Goal: Task Accomplishment & Management: Use online tool/utility

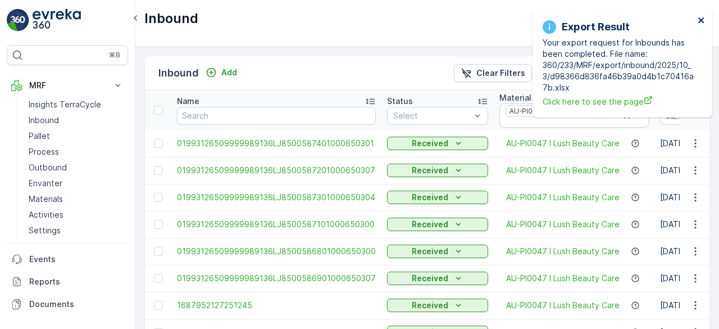
click at [701, 20] on icon "close" at bounding box center [701, 20] width 6 height 6
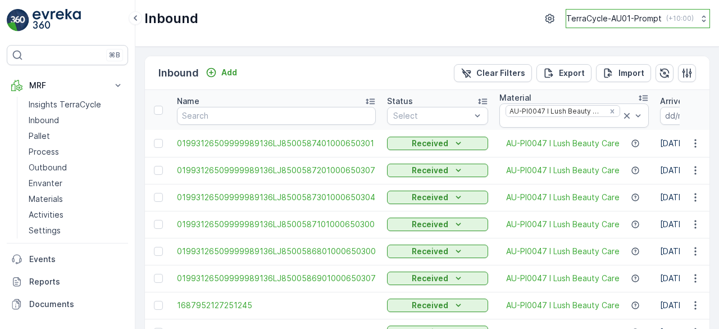
click at [620, 14] on p "TerraCycle-AU01-Prompt" at bounding box center [614, 18] width 96 height 11
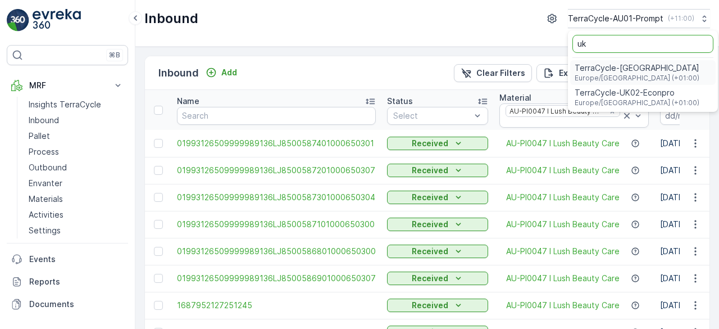
type input "uk"
click at [627, 97] on span "TerraCycle-UK02-Econpro" at bounding box center [637, 92] width 125 height 11
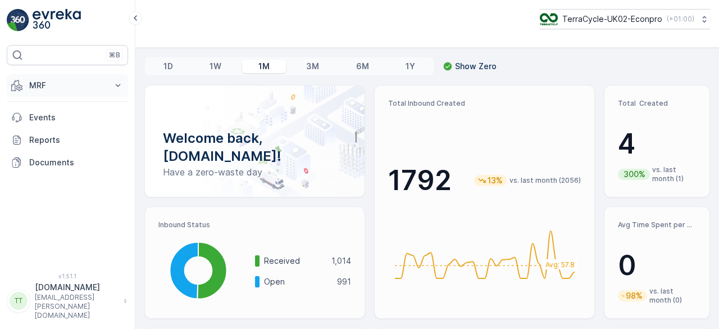
click at [35, 83] on p "MRF" at bounding box center [67, 85] width 76 height 11
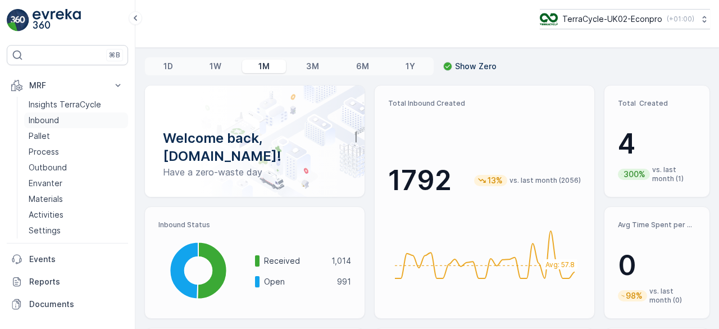
click at [40, 115] on p "Inbound" at bounding box center [44, 120] width 30 height 11
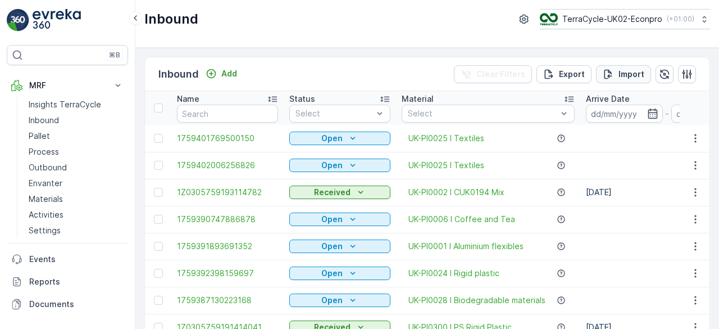
click at [626, 77] on p "Import" at bounding box center [632, 74] width 26 height 11
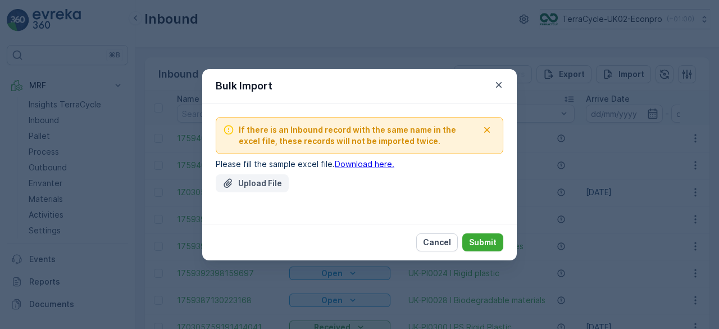
click at [275, 176] on button "Upload File" at bounding box center [252, 183] width 73 height 18
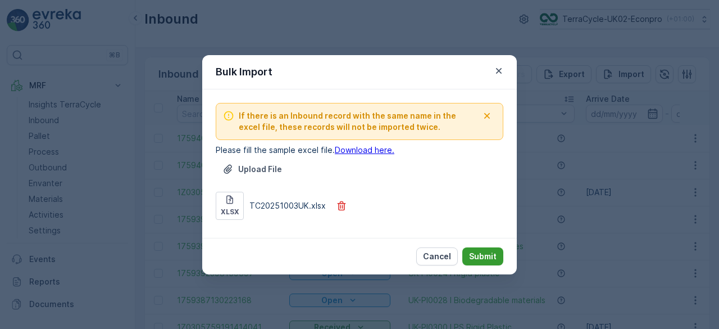
click at [496, 257] on p "Submit" at bounding box center [483, 256] width 28 height 11
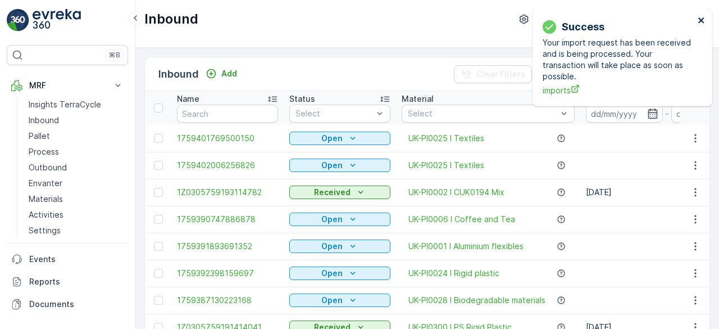
click at [703, 21] on icon "close" at bounding box center [701, 20] width 6 height 6
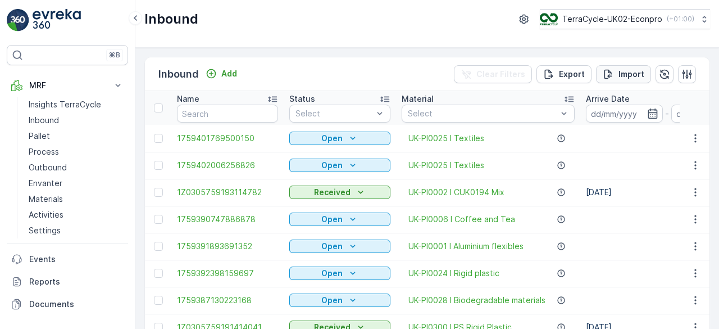
click at [621, 72] on p "Import" at bounding box center [632, 74] width 26 height 11
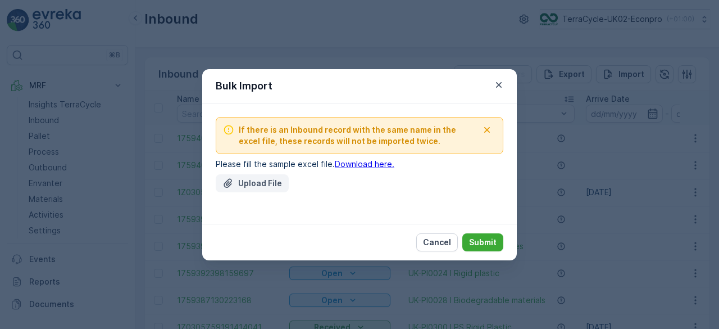
click at [245, 178] on p "Upload File" at bounding box center [260, 183] width 44 height 11
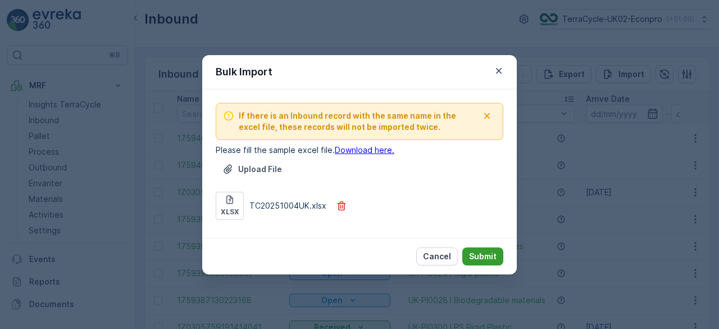
click at [488, 255] on p "Submit" at bounding box center [483, 256] width 28 height 11
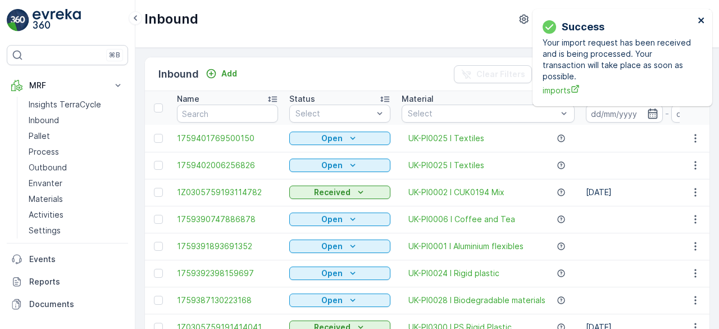
click at [704, 21] on icon "close" at bounding box center [702, 20] width 8 height 9
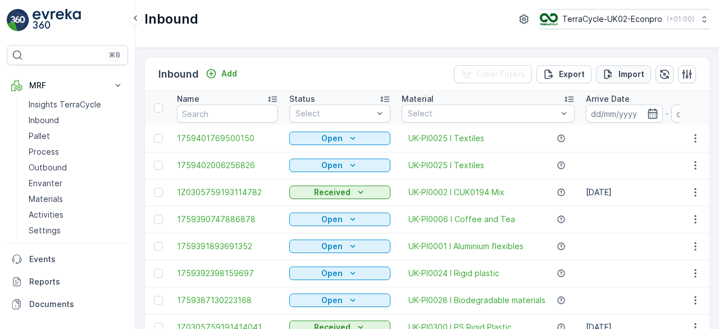
click at [627, 69] on p "Import" at bounding box center [632, 74] width 26 height 11
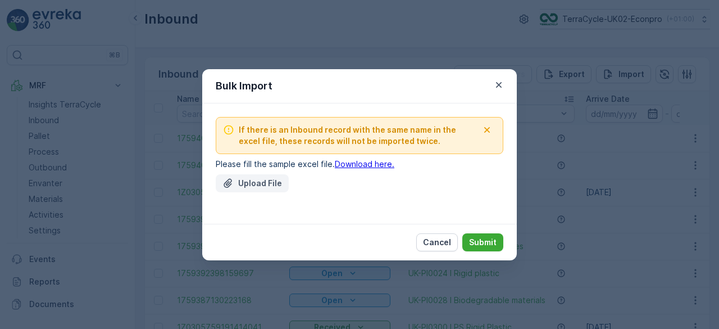
click at [248, 185] on p "Upload File" at bounding box center [260, 183] width 44 height 11
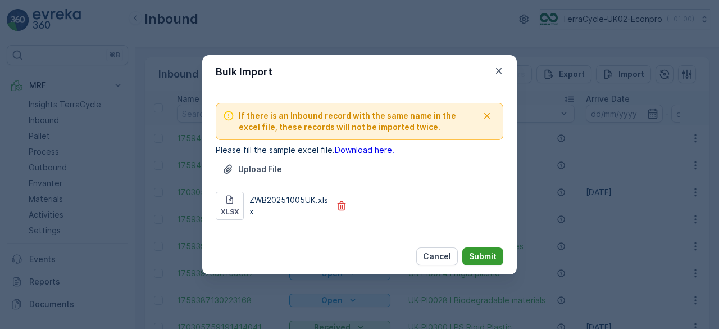
click at [479, 253] on p "Submit" at bounding box center [483, 256] width 28 height 11
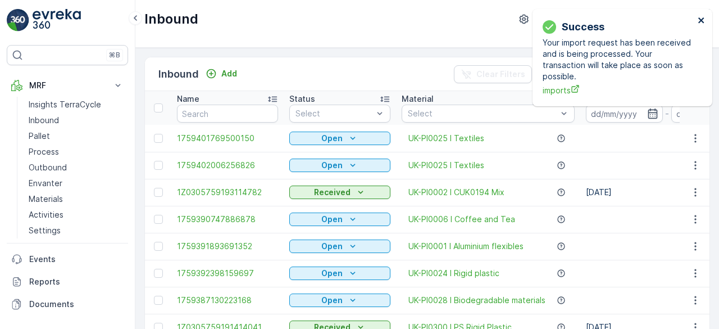
click at [701, 21] on icon "close" at bounding box center [701, 20] width 6 height 6
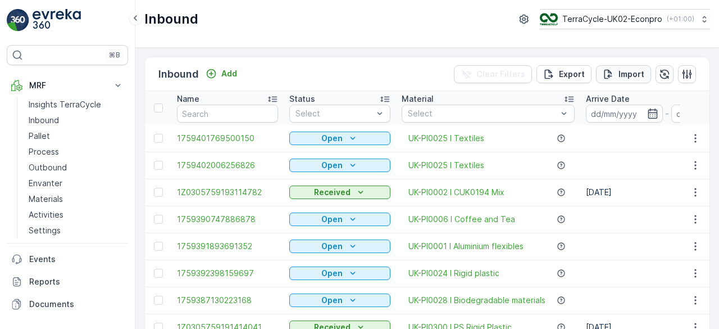
click at [624, 75] on p "Import" at bounding box center [632, 74] width 26 height 11
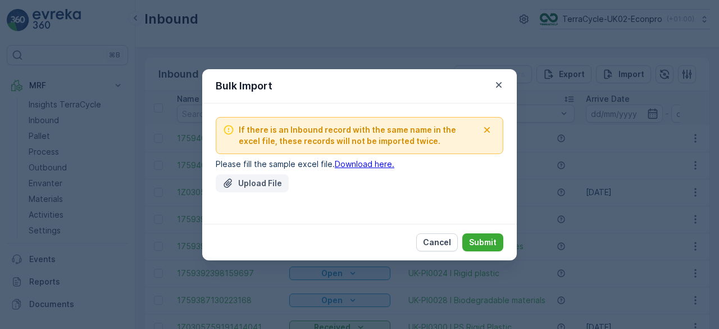
click at [270, 178] on p "Upload File" at bounding box center [260, 183] width 44 height 11
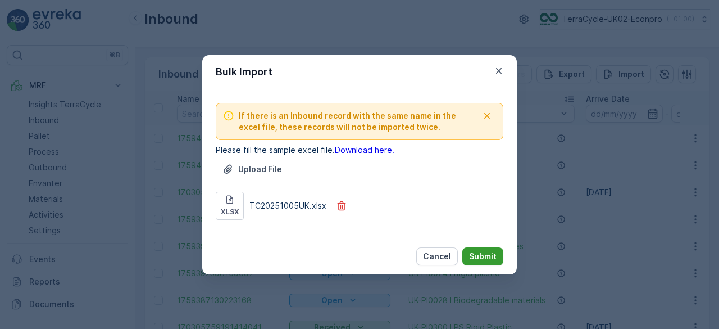
click at [477, 254] on p "Submit" at bounding box center [483, 256] width 28 height 11
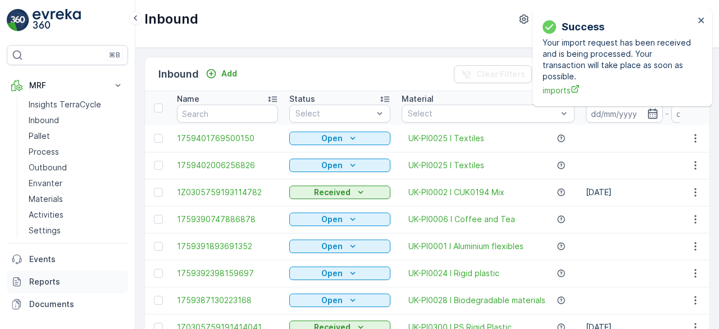
click at [38, 273] on link "Reports" at bounding box center [67, 281] width 121 height 22
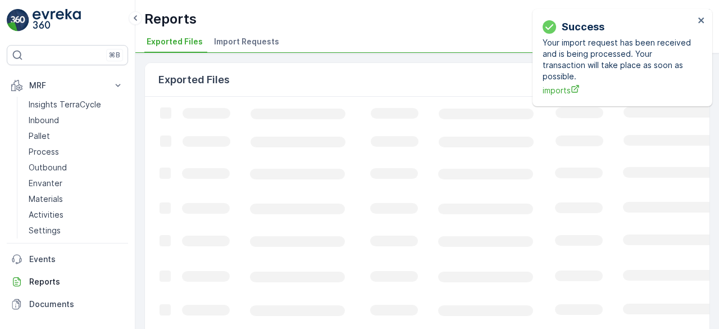
click at [243, 42] on span "Import Requests" at bounding box center [246, 41] width 65 height 11
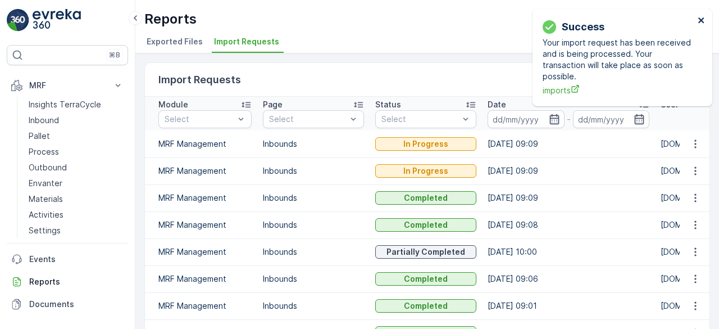
click at [701, 21] on icon "close" at bounding box center [701, 20] width 6 height 6
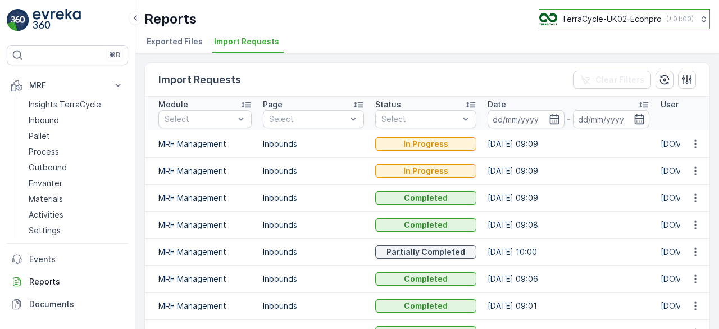
click at [605, 20] on p "TerraCycle-UK02-Econpro" at bounding box center [612, 18] width 100 height 11
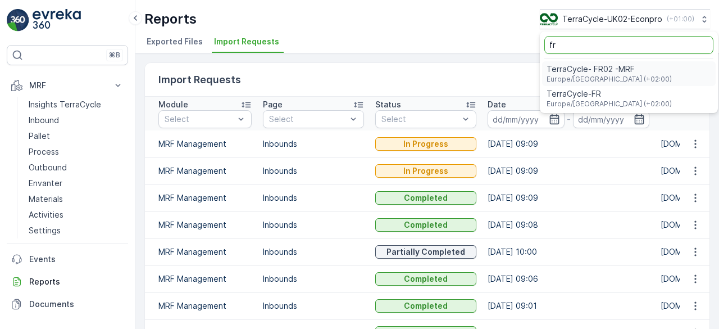
type input "fr"
click at [583, 66] on span "TerraCycle- FR02 -MRF" at bounding box center [609, 68] width 125 height 11
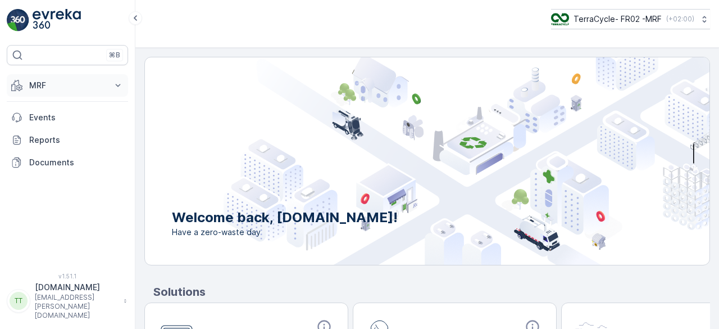
click at [49, 83] on p "MRF" at bounding box center [67, 85] width 76 height 11
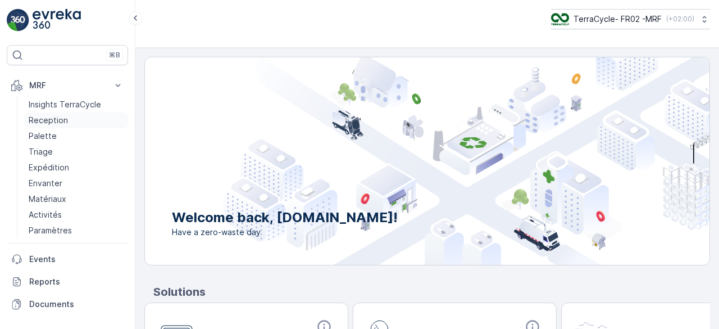
click at [47, 120] on p "Reception" at bounding box center [48, 120] width 39 height 11
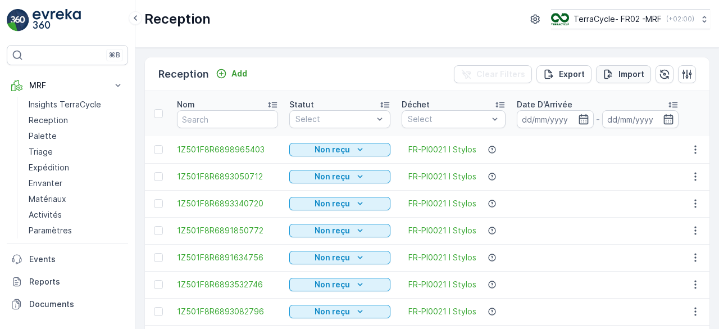
click at [629, 69] on p "Import" at bounding box center [632, 74] width 26 height 11
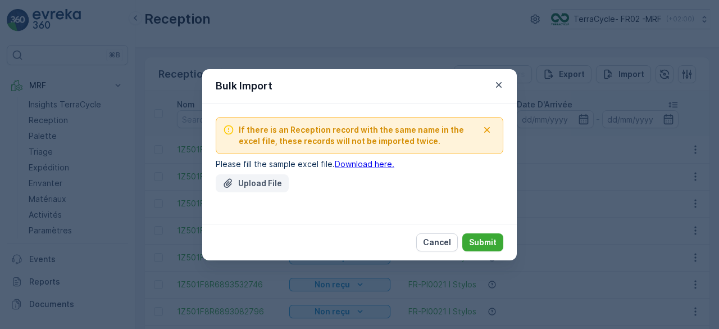
click at [254, 179] on p "Upload File" at bounding box center [260, 183] width 44 height 11
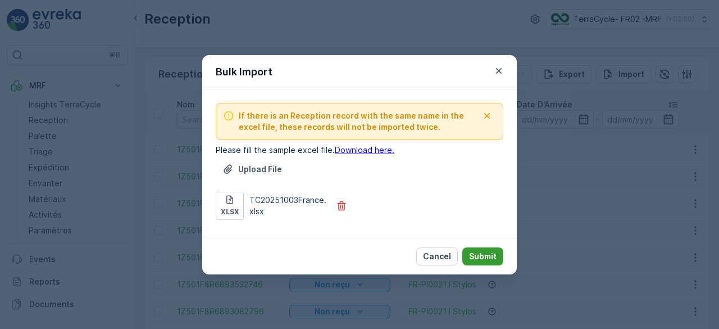
click at [486, 256] on p "Submit" at bounding box center [483, 256] width 28 height 11
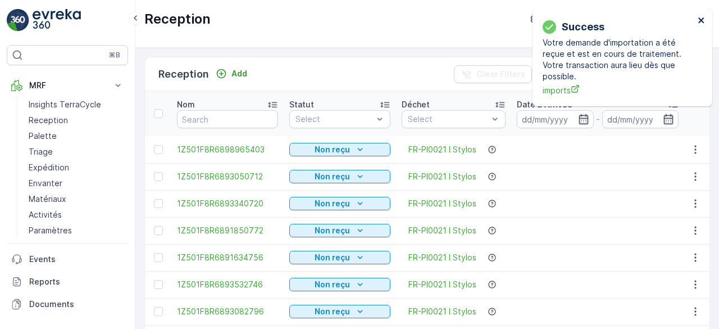
click at [700, 20] on icon "close" at bounding box center [702, 20] width 8 height 9
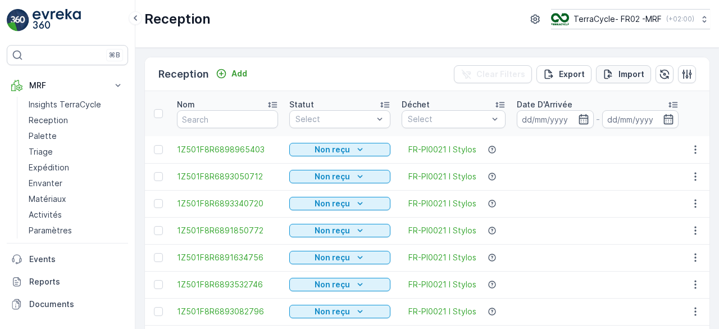
click at [627, 74] on p "Import" at bounding box center [632, 74] width 26 height 11
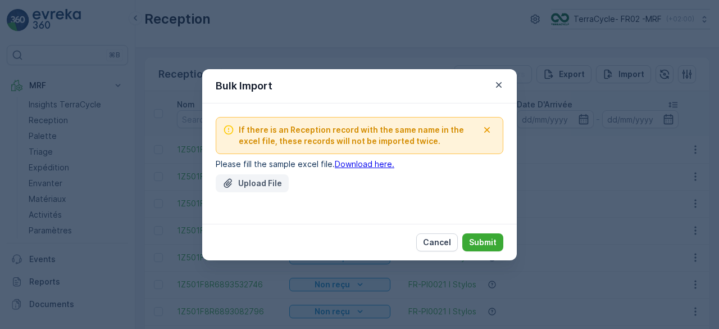
click at [245, 179] on p "Upload File" at bounding box center [260, 183] width 44 height 11
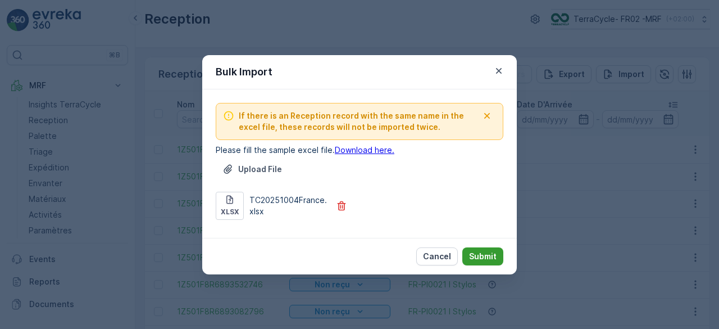
click at [476, 254] on p "Submit" at bounding box center [483, 256] width 28 height 11
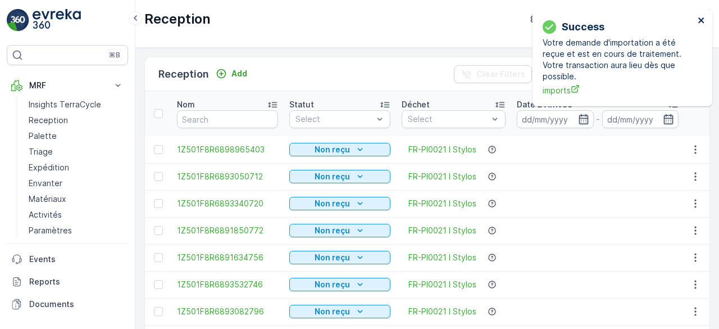
click at [703, 21] on icon "close" at bounding box center [702, 20] width 8 height 9
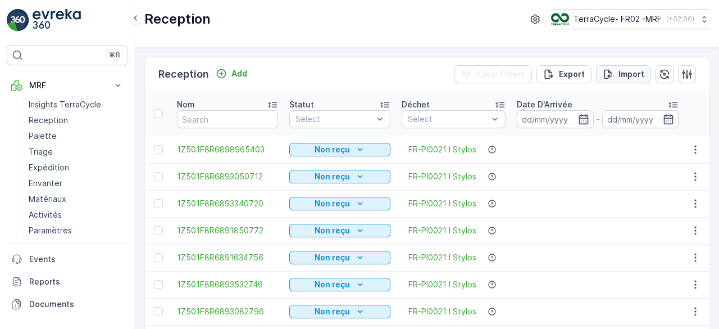
click at [632, 76] on p "Import" at bounding box center [632, 74] width 26 height 11
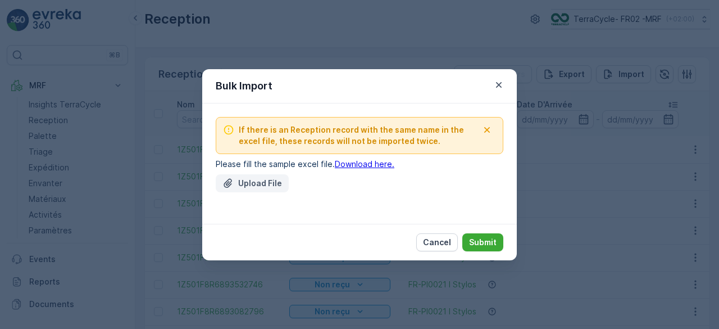
click at [278, 186] on p "Upload File" at bounding box center [260, 183] width 44 height 11
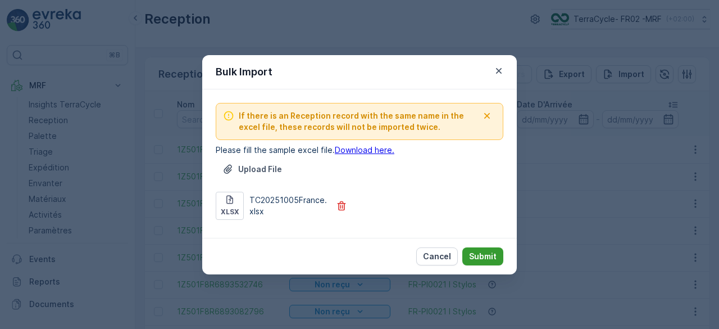
click at [480, 253] on p "Submit" at bounding box center [483, 256] width 28 height 11
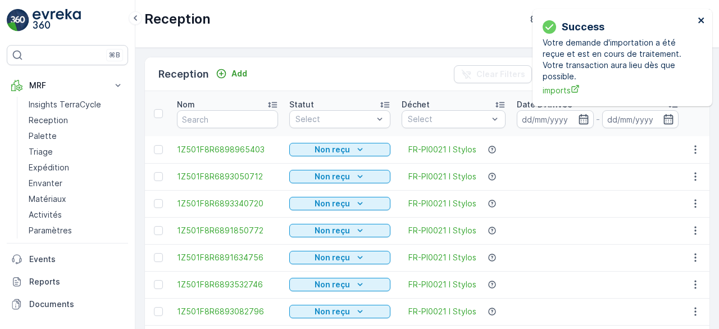
click at [703, 23] on icon "close" at bounding box center [701, 20] width 6 height 6
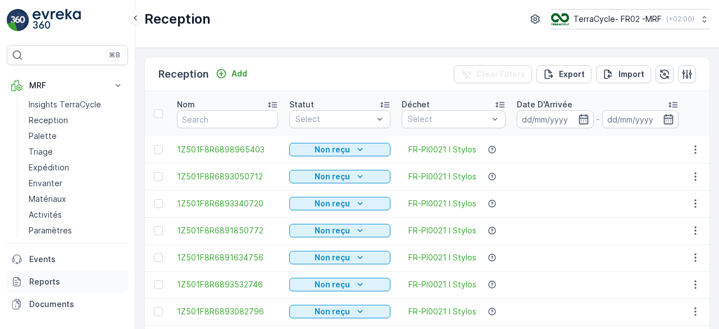
click at [52, 278] on p "Reports" at bounding box center [76, 281] width 94 height 11
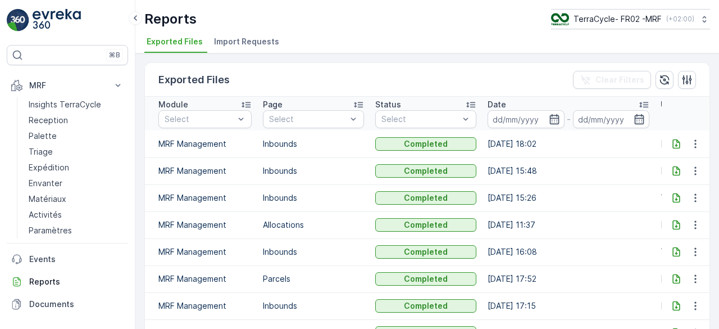
click at [250, 43] on span "Import Requests" at bounding box center [246, 41] width 65 height 11
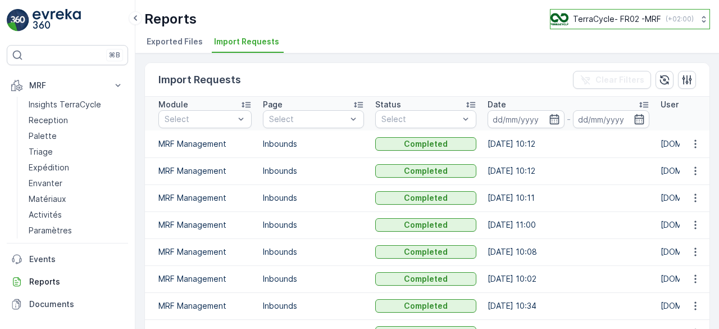
click at [628, 16] on p "TerraCycle- FR02 -MRF" at bounding box center [617, 18] width 88 height 11
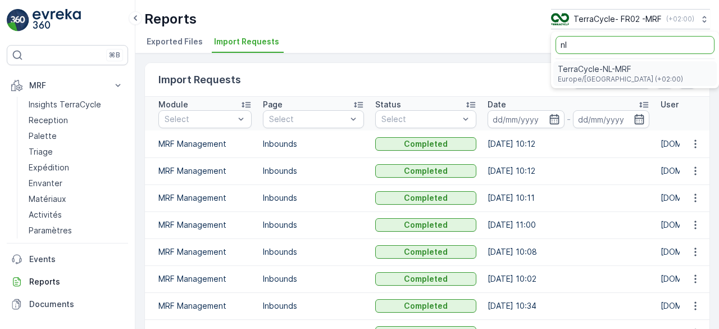
type input "nl"
click at [611, 67] on span "TerraCycle-NL-MRF" at bounding box center [620, 68] width 125 height 11
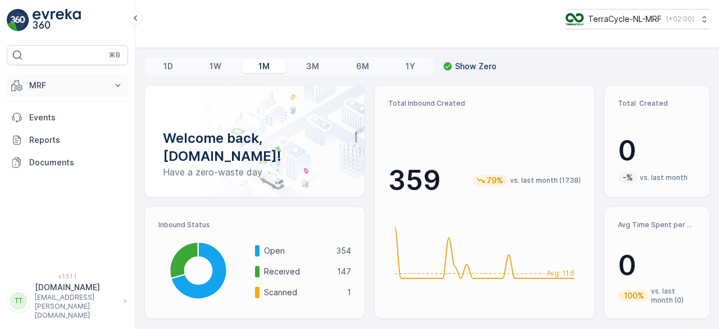
click at [38, 86] on p "MRF" at bounding box center [67, 85] width 76 height 11
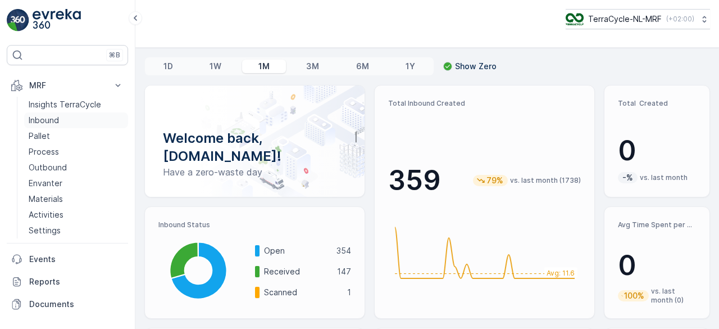
click at [40, 123] on p "Inbound" at bounding box center [44, 120] width 30 height 11
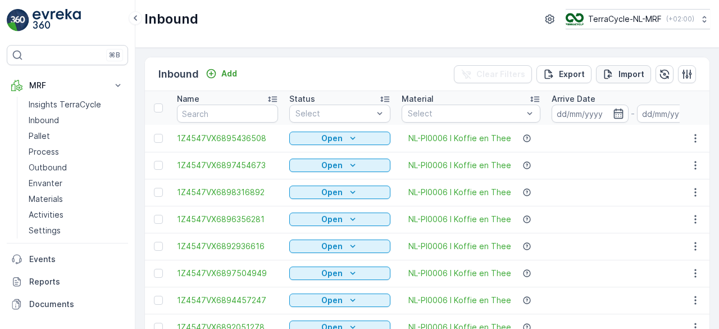
click at [620, 69] on p "Import" at bounding box center [632, 74] width 26 height 11
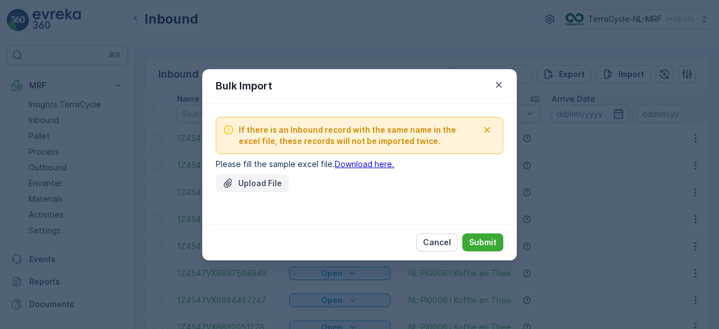
click at [271, 184] on p "Upload File" at bounding box center [260, 183] width 44 height 11
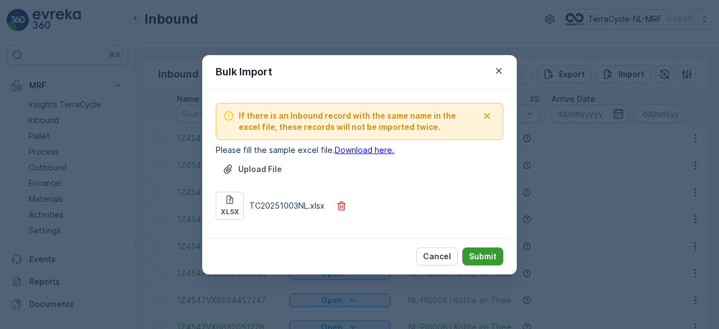
click at [488, 251] on p "Submit" at bounding box center [483, 256] width 28 height 11
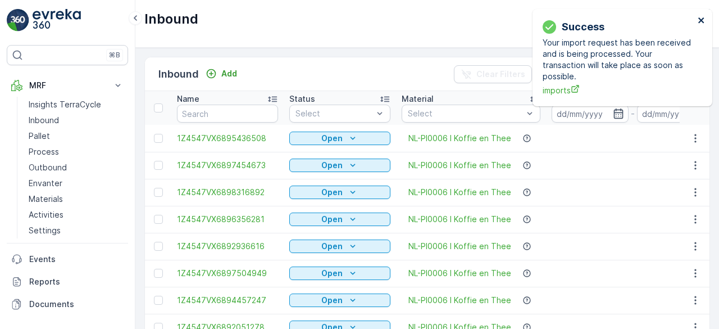
click at [701, 22] on icon "close" at bounding box center [702, 20] width 8 height 9
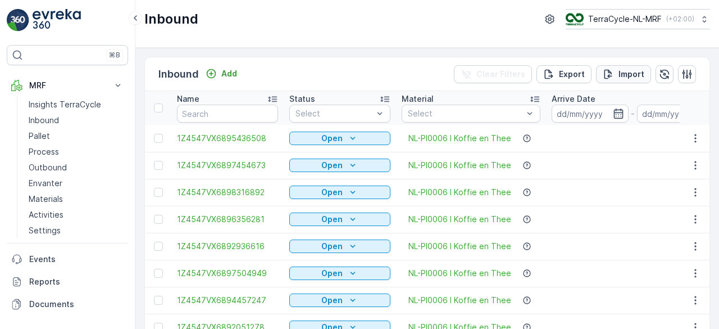
click at [632, 71] on p "Import" at bounding box center [632, 74] width 26 height 11
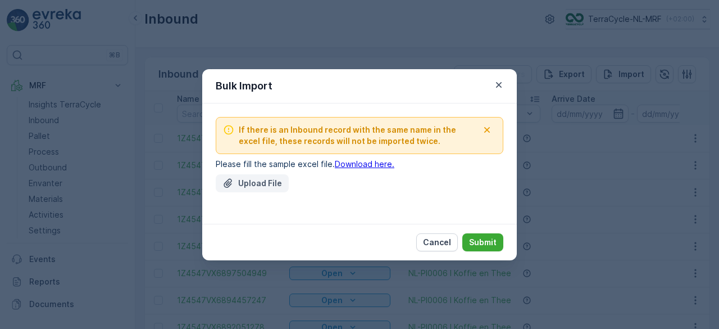
click at [275, 180] on p "Upload File" at bounding box center [260, 183] width 44 height 11
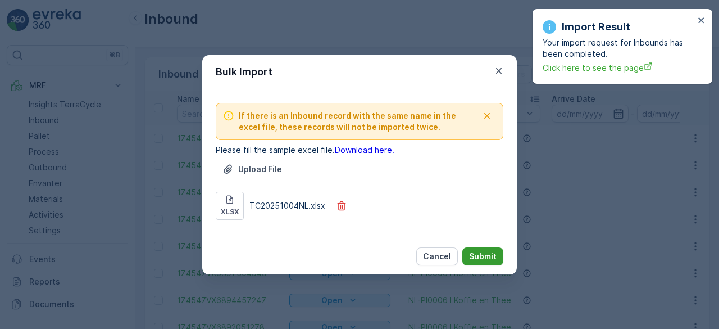
click at [483, 255] on p "Submit" at bounding box center [483, 256] width 28 height 11
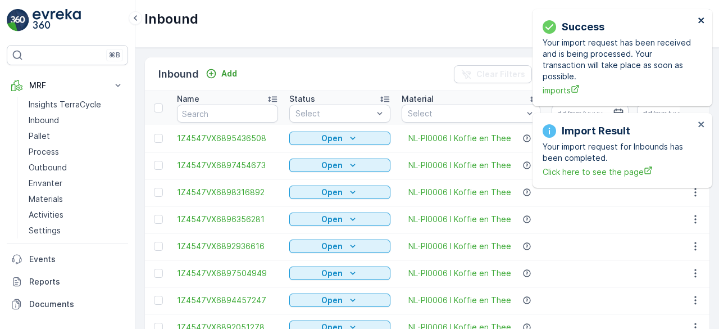
click at [702, 22] on icon "close" at bounding box center [702, 20] width 8 height 9
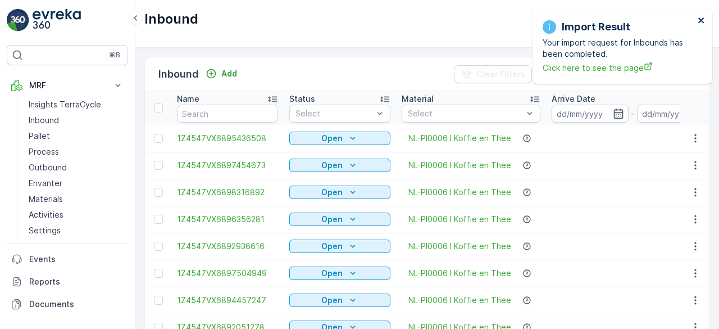
click at [702, 22] on icon "close" at bounding box center [702, 20] width 8 height 9
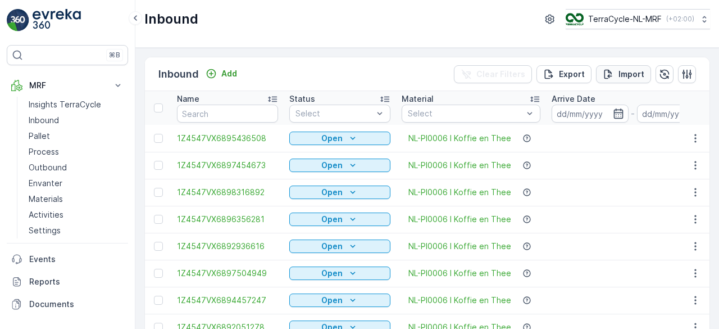
click at [619, 70] on p "Import" at bounding box center [632, 74] width 26 height 11
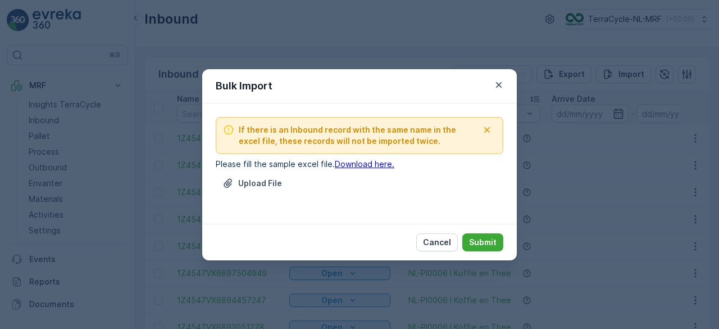
click at [295, 181] on div "Upload File" at bounding box center [360, 189] width 288 height 31
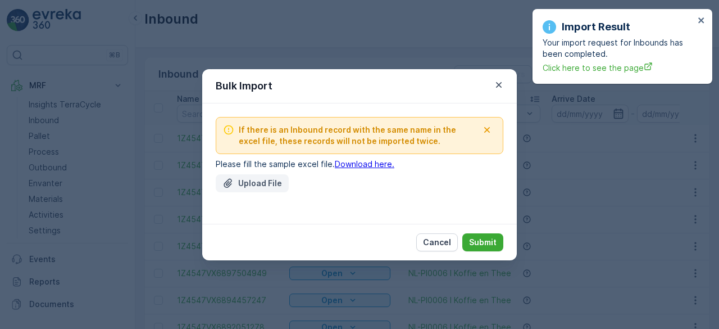
click at [272, 180] on p "Upload File" at bounding box center [260, 183] width 44 height 11
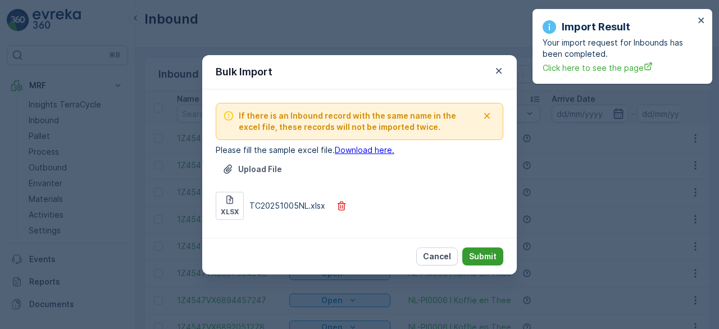
click at [494, 254] on p "Submit" at bounding box center [483, 256] width 28 height 11
